Goal: Ask a question

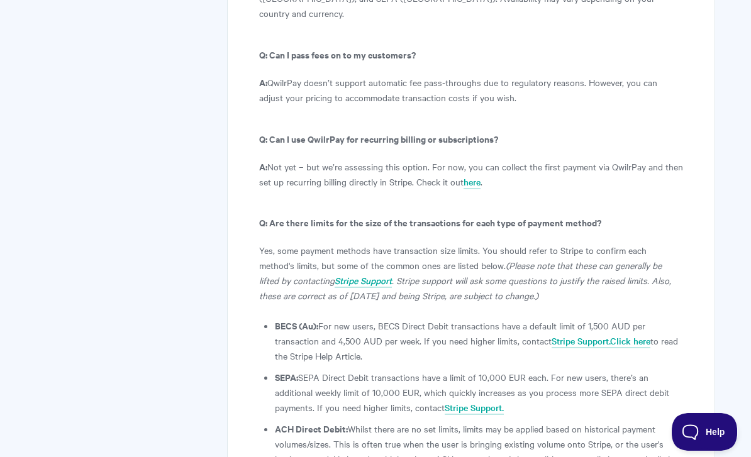
scroll to position [7129, 0]
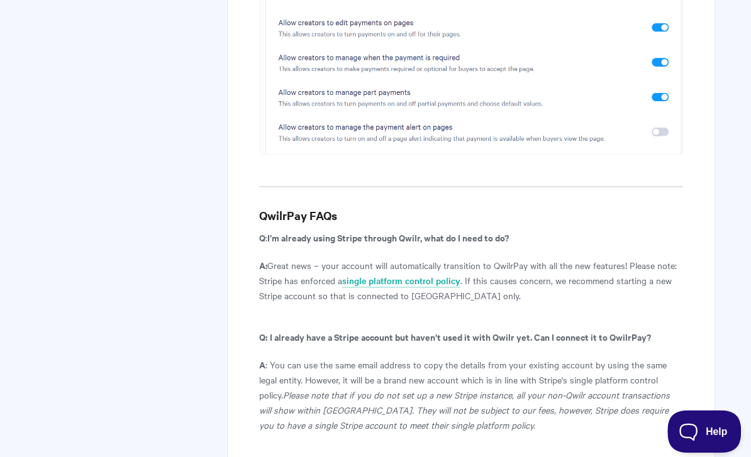
click at [712, 421] on button "Help" at bounding box center [699, 429] width 65 height 38
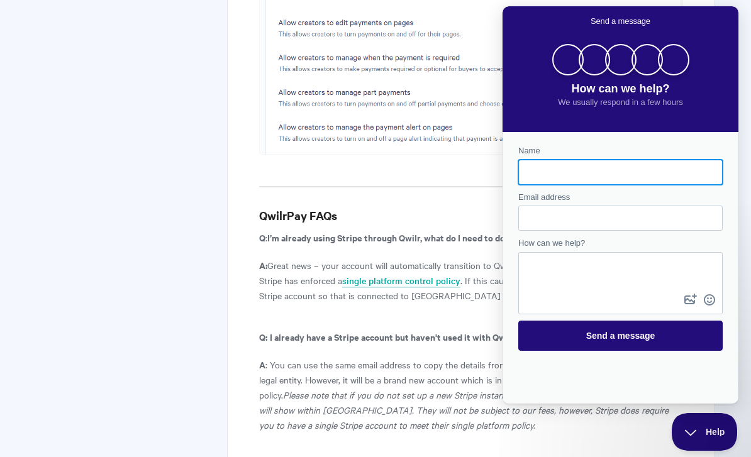
scroll to position [0, 0]
type input "[PERSON_NAME]"
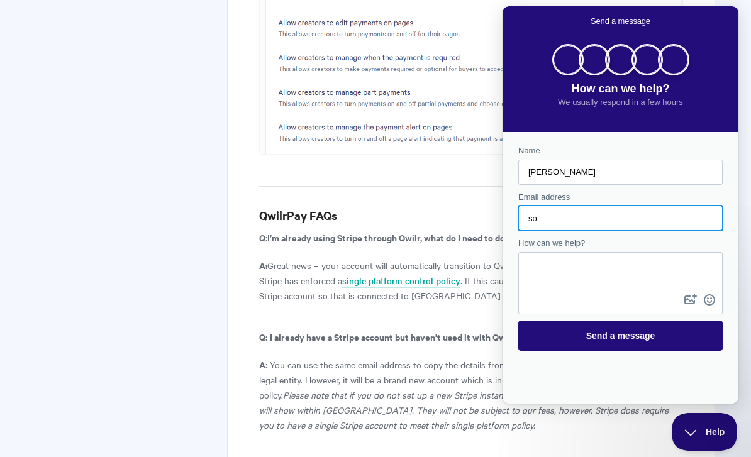
type input "s"
type input "c"
type input "[PERSON_NAME][EMAIL_ADDRESS][DOMAIN_NAME]"
click at [642, 289] on textarea "How can we help?" at bounding box center [620, 272] width 202 height 38
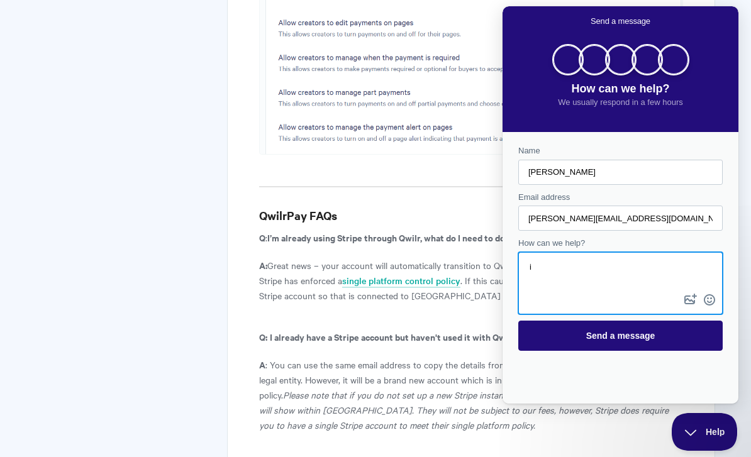
type textarea "i"
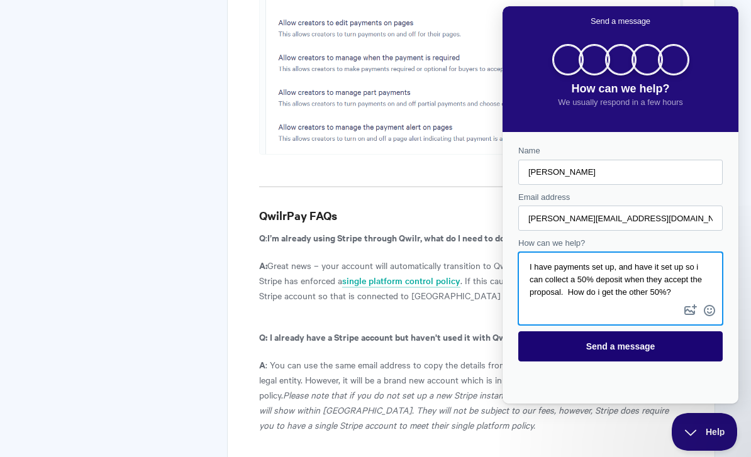
type textarea "I have payments set up, and have it set up so i can collect a 50% deposit when …"
click at [659, 353] on span "Send a message" at bounding box center [620, 346] width 177 height 29
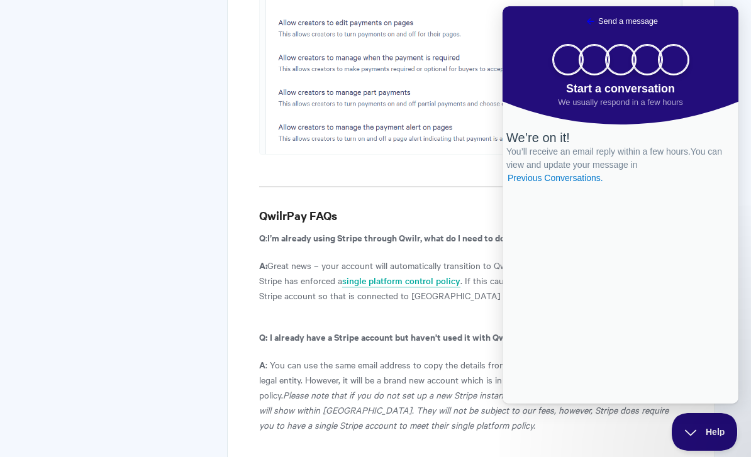
click at [583, 22] on span "Go back" at bounding box center [590, 21] width 15 height 15
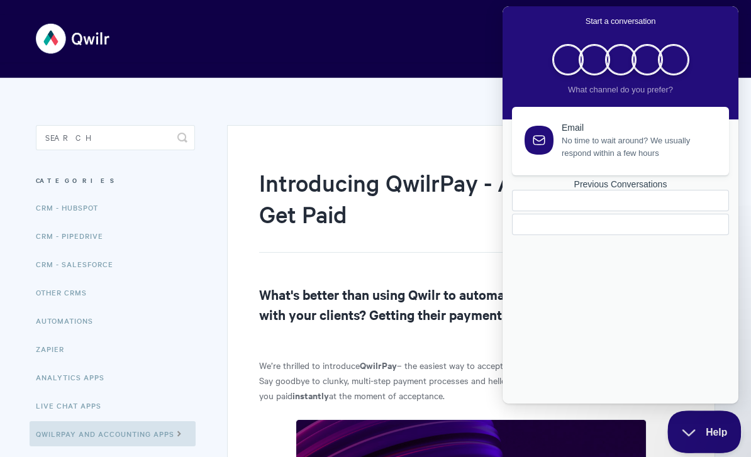
click at [704, 433] on span "Help" at bounding box center [699, 429] width 65 height 9
